Goal: Task Accomplishment & Management: Complete application form

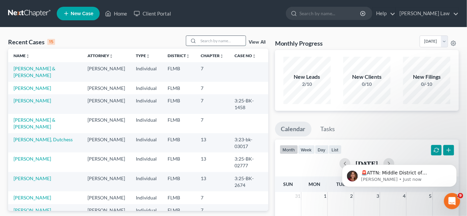
click at [215, 44] on input "search" at bounding box center [221, 41] width 47 height 10
click at [40, 72] on td "[PERSON_NAME] & [PERSON_NAME]" at bounding box center [45, 71] width 74 height 19
click at [41, 69] on link "[PERSON_NAME] & [PERSON_NAME]" at bounding box center [35, 72] width 42 height 13
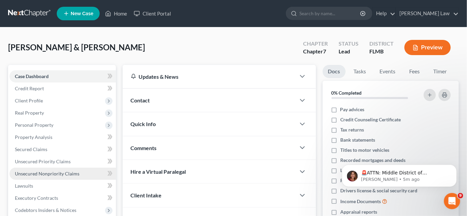
scroll to position [61, 0]
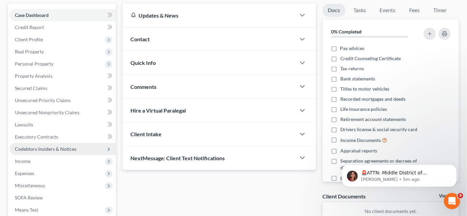
click at [41, 149] on span "Codebtors Insiders & Notices" at bounding box center [46, 149] width 62 height 6
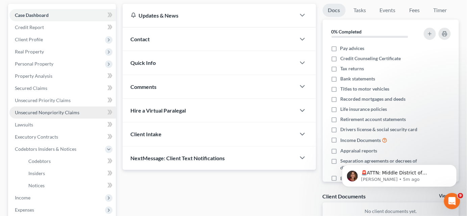
click at [45, 111] on span "Unsecured Nonpriority Claims" at bounding box center [47, 112] width 65 height 6
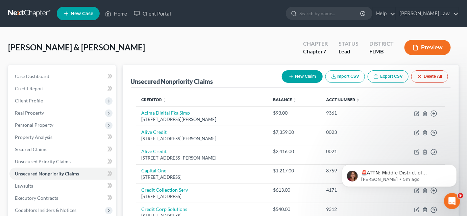
click at [296, 79] on button "New Claim" at bounding box center [302, 76] width 41 height 13
select select "2"
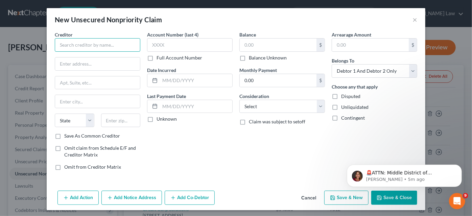
click at [103, 46] on input "text" at bounding box center [97, 45] width 85 height 14
click at [88, 44] on input "[PERSON_NAME] Captial Group LLC" at bounding box center [97, 45] width 85 height 14
type input "[PERSON_NAME] Capital Group LLC"
click at [88, 61] on input "text" at bounding box center [97, 63] width 85 height 13
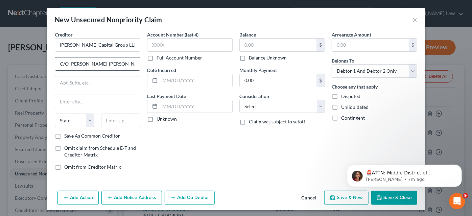
type input "C/O [PERSON_NAME]-[PERSON_NAME]"
type input "PO Box 47718"
type input "[GEOGRAPHIC_DATA]"
select select "9"
type input "32247"
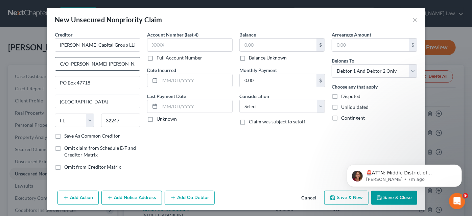
click at [102, 64] on input "C/O [PERSON_NAME]-[PERSON_NAME]" at bounding box center [97, 63] width 85 height 13
drag, startPoint x: 96, startPoint y: 65, endPoint x: 100, endPoint y: 63, distance: 4.1
click at [100, 63] on input "C/O [PERSON_NAME]-[PERSON_NAME]" at bounding box center [97, 63] width 85 height 13
click at [104, 63] on input "C/O [PERSON_NAME]-[PERSON_NAME]" at bounding box center [97, 63] width 85 height 13
click at [104, 64] on input "C/O [PERSON_NAME]-[PERSON_NAME]" at bounding box center [97, 63] width 85 height 13
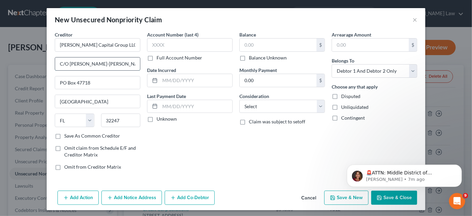
click at [106, 66] on input "C/O [PERSON_NAME]-[PERSON_NAME]" at bounding box center [97, 63] width 85 height 13
click at [91, 64] on input "C/O [PERSON_NAME]-[PERSON_NAME]" at bounding box center [97, 63] width 85 height 13
type input "C/O [PERSON_NAME]"
click at [378, 199] on icon "button" at bounding box center [378, 197] width 5 height 5
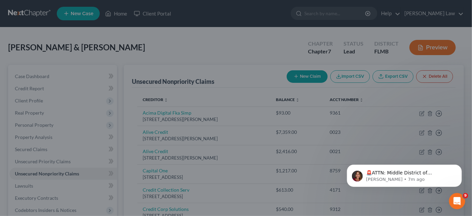
type input "0.00"
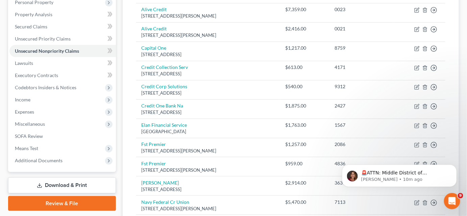
scroll to position [215, 0]
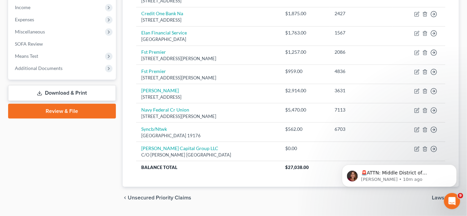
click at [63, 92] on link "Download & Print" at bounding box center [62, 93] width 108 height 16
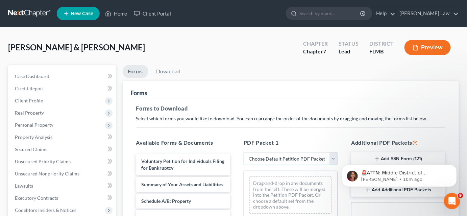
click at [268, 156] on select "Choose Default Petition PDF Packet Complete Bankruptcy Petition (all forms and …" at bounding box center [291, 159] width 94 height 14
select select "1"
click at [244, 152] on select "Choose Default Petition PDF Packet Complete Bankruptcy Petition (all forms and …" at bounding box center [291, 159] width 94 height 14
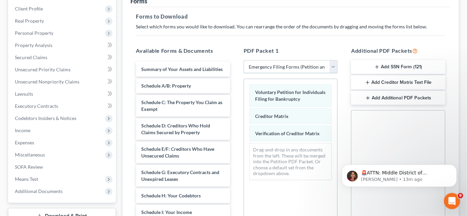
scroll to position [184, 0]
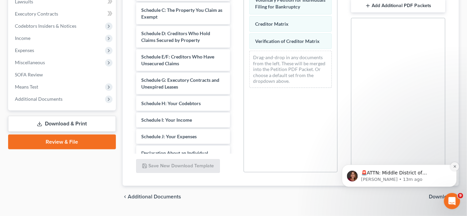
click at [453, 166] on icon "Dismiss notification" at bounding box center [455, 166] width 4 height 4
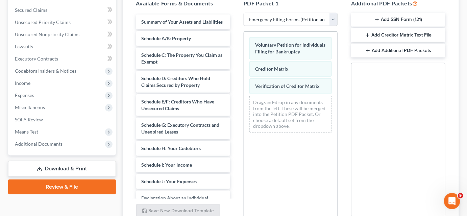
scroll to position [108, 0]
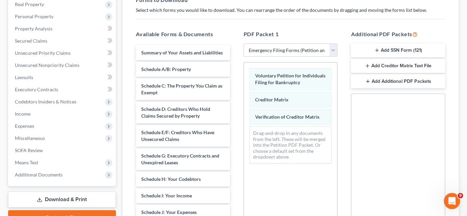
click at [392, 47] on button "Add SSN Form (121)" at bounding box center [398, 51] width 94 height 14
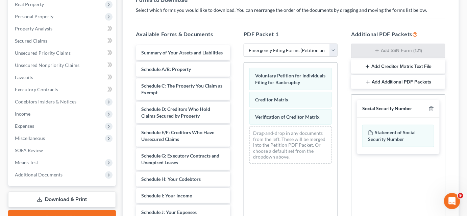
click at [383, 65] on button "Add Creditor Matrix Text File" at bounding box center [398, 66] width 94 height 14
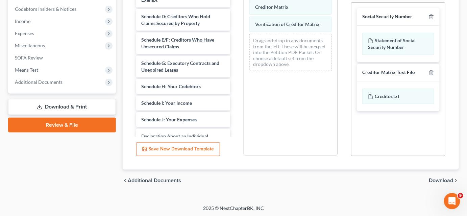
click at [433, 181] on span "Download" at bounding box center [441, 180] width 24 height 5
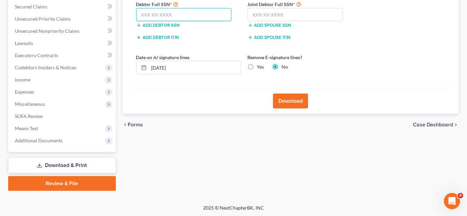
click at [147, 11] on input "text" at bounding box center [184, 15] width 96 height 14
click at [164, 11] on input "text" at bounding box center [184, 15] width 96 height 14
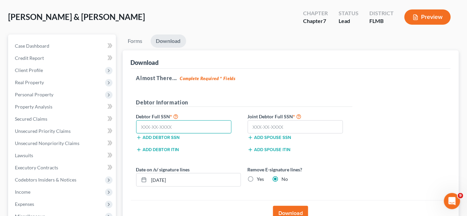
scroll to position [0, 0]
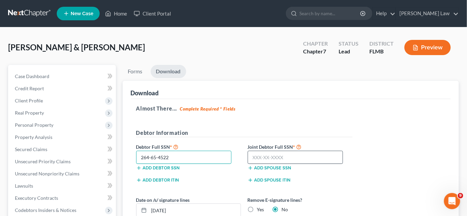
type input "264-65-4522"
click at [253, 155] on input "text" at bounding box center [296, 158] width 96 height 14
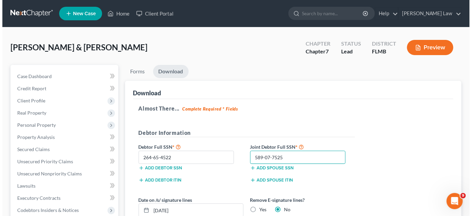
scroll to position [92, 0]
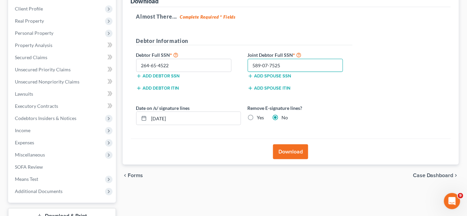
type input "589-07-7525"
click at [280, 153] on button "Download" at bounding box center [290, 151] width 35 height 15
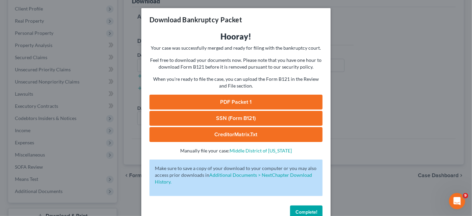
click at [264, 117] on link "SSN (Form B121)" at bounding box center [235, 118] width 173 height 15
click at [217, 103] on link "PDF Packet 1" at bounding box center [235, 102] width 173 height 15
click at [212, 133] on link "CreditorMatrix.txt" at bounding box center [235, 134] width 173 height 15
